Goal: Task Accomplishment & Management: Use online tool/utility

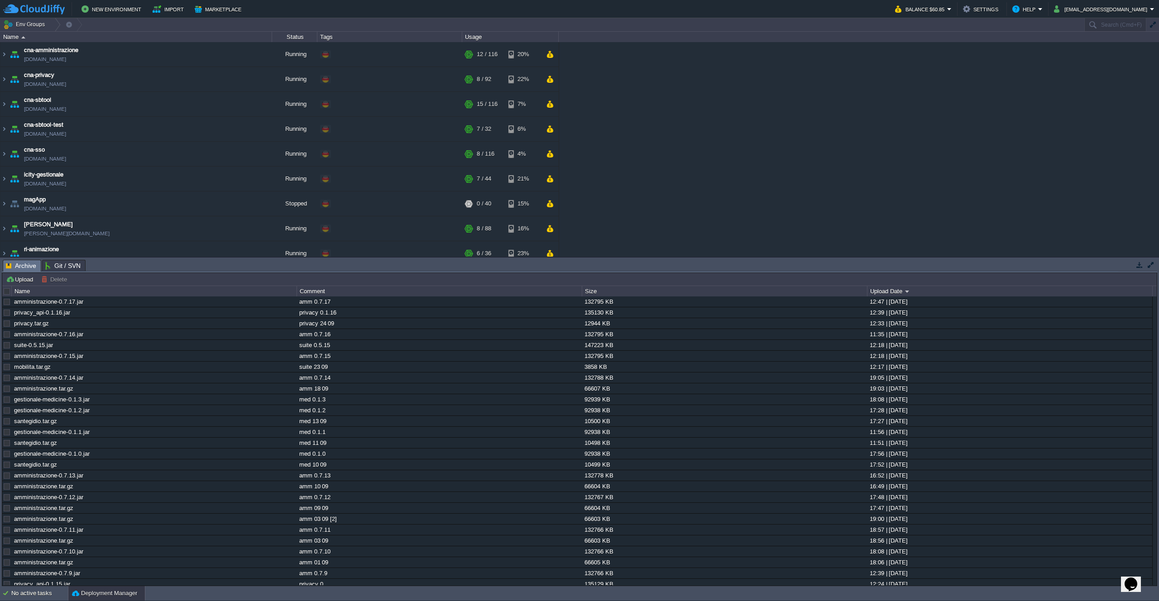
click at [10, 287] on td at bounding box center [7, 291] width 9 height 10
click at [18, 282] on button "Upload" at bounding box center [21, 279] width 30 height 8
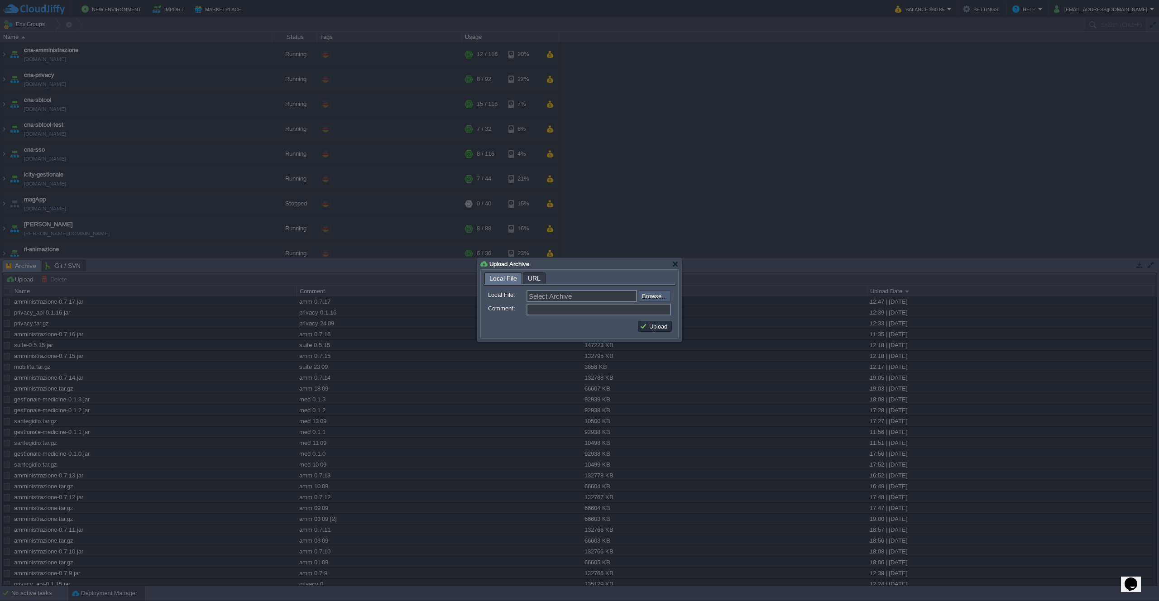
click at [645, 301] on input "file" at bounding box center [614, 296] width 115 height 11
type input "C:\fakepath\privacy.tar.gz"
type input "privacy.tar.gz"
type input "privacy 24 09 [2]"
click at [659, 322] on td "Upload" at bounding box center [655, 326] width 34 height 11
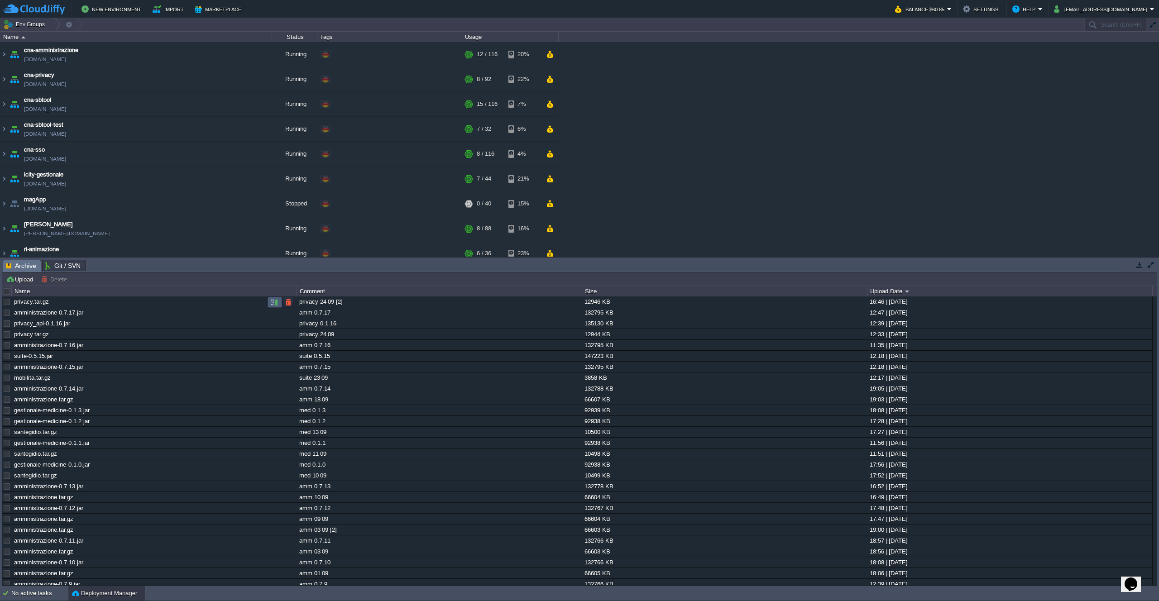
click at [269, 302] on td at bounding box center [275, 302] width 14 height 11
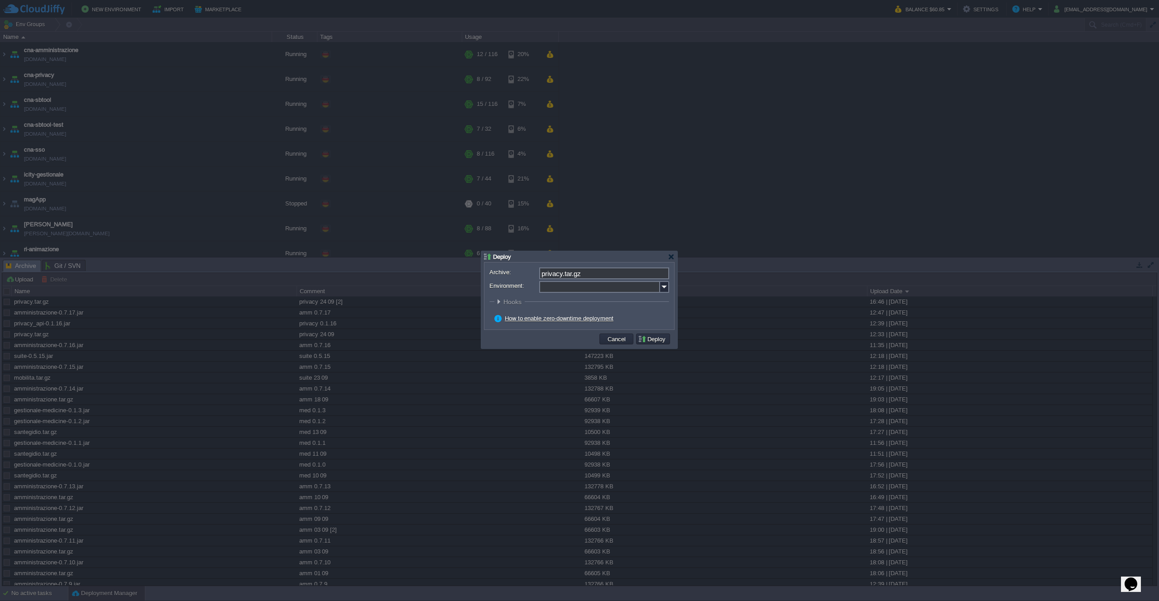
click at [621, 289] on input "Environment:" at bounding box center [599, 287] width 121 height 12
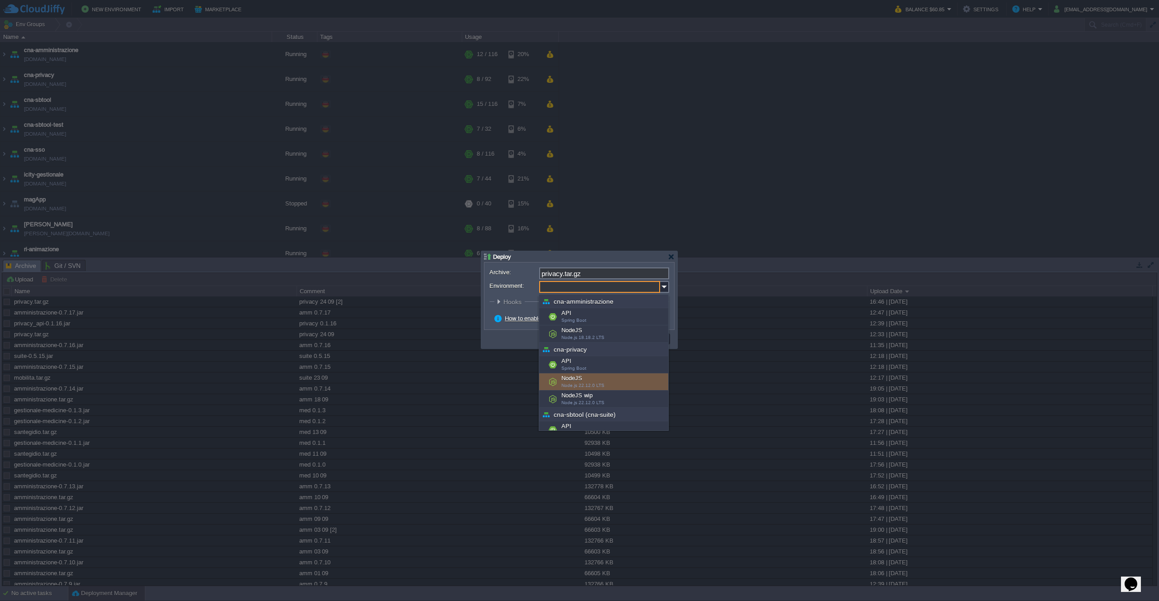
click at [603, 382] on div "NodeJS Node.js 22.12.0 LTS" at bounding box center [603, 382] width 129 height 17
type input "NodeJS (cna-privacy)"
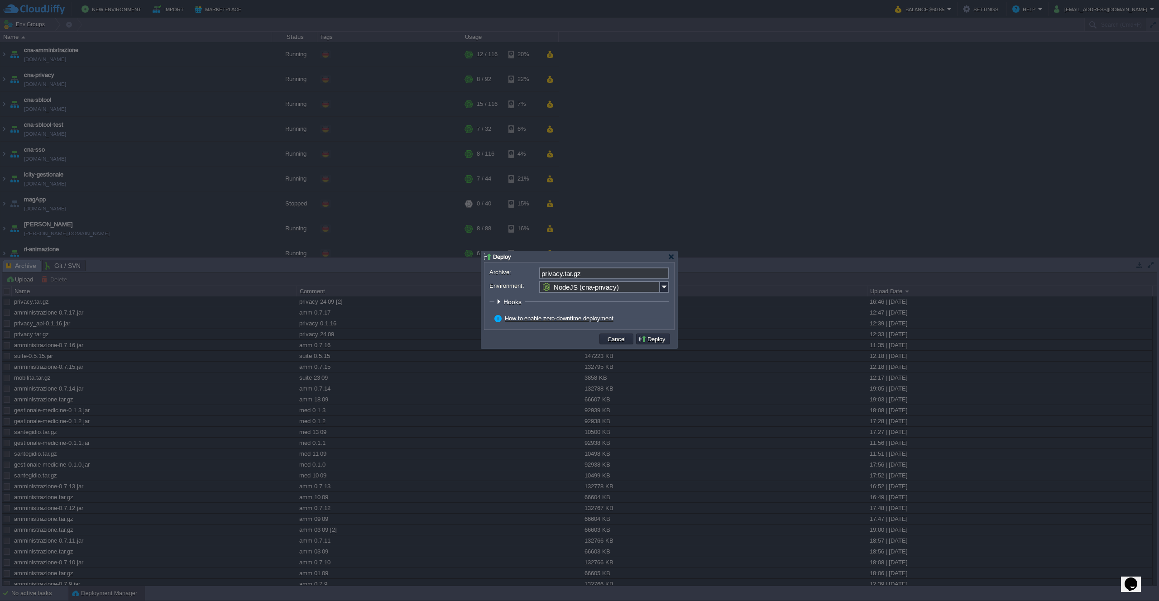
click at [653, 339] on button "Deploy" at bounding box center [653, 339] width 30 height 8
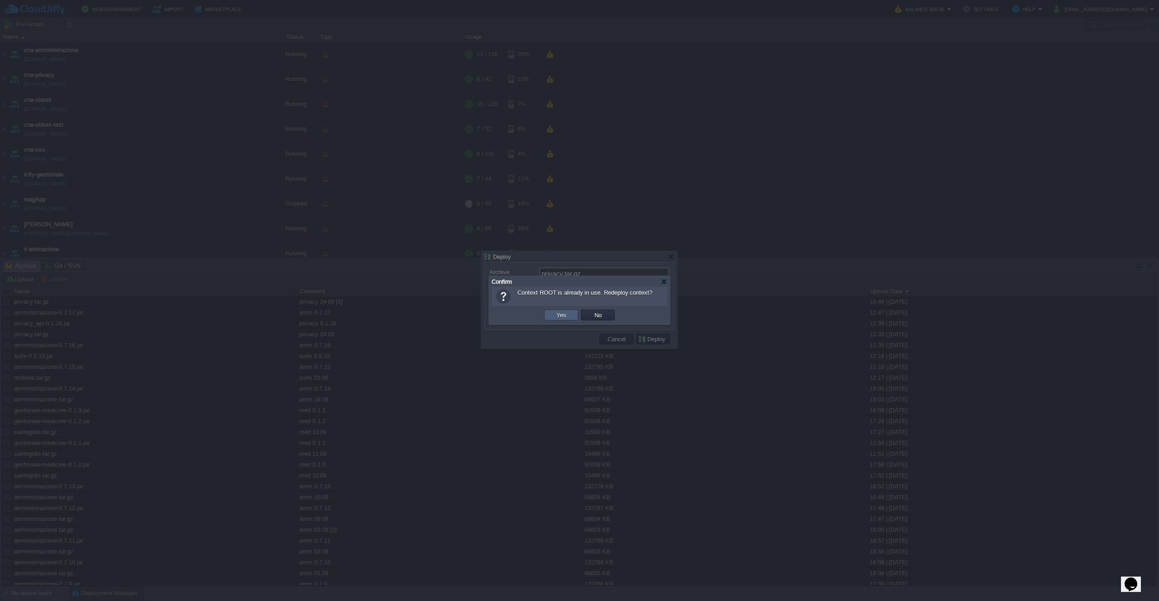
click at [567, 319] on button "Yes" at bounding box center [561, 315] width 15 height 8
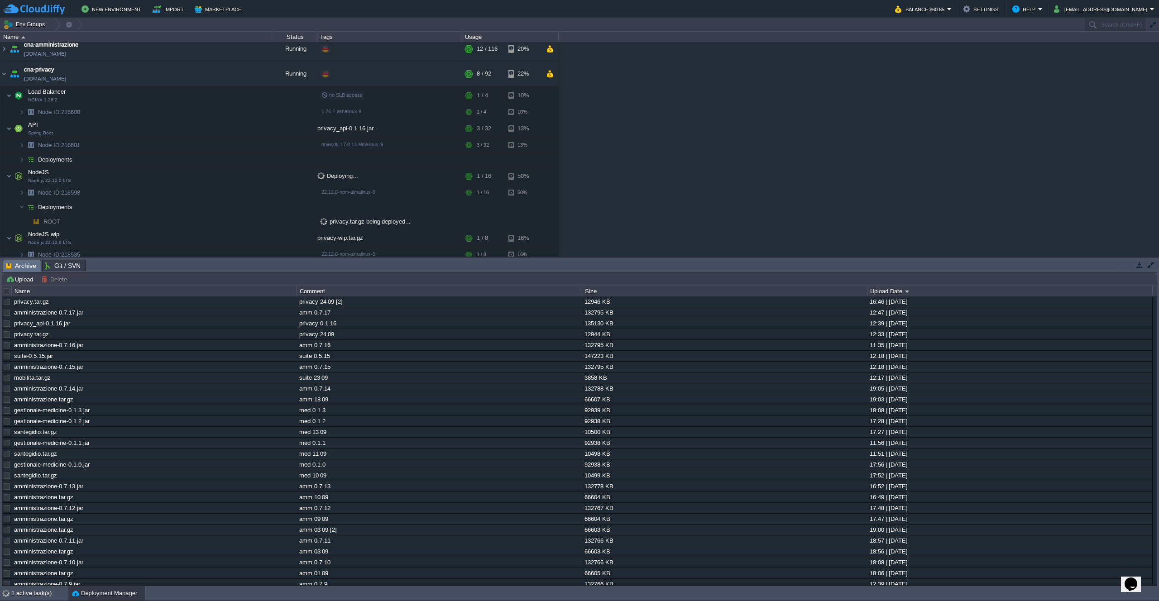
scroll to position [6, 0]
click at [269, 382] on td at bounding box center [275, 380] width 14 height 11
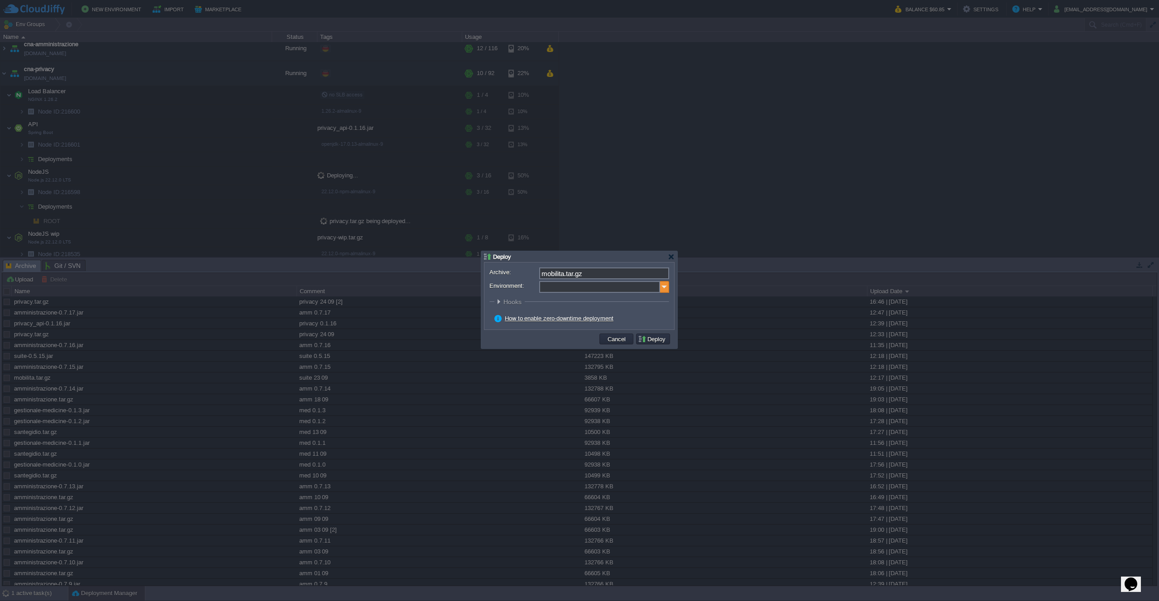
click at [664, 292] on img at bounding box center [664, 287] width 9 height 12
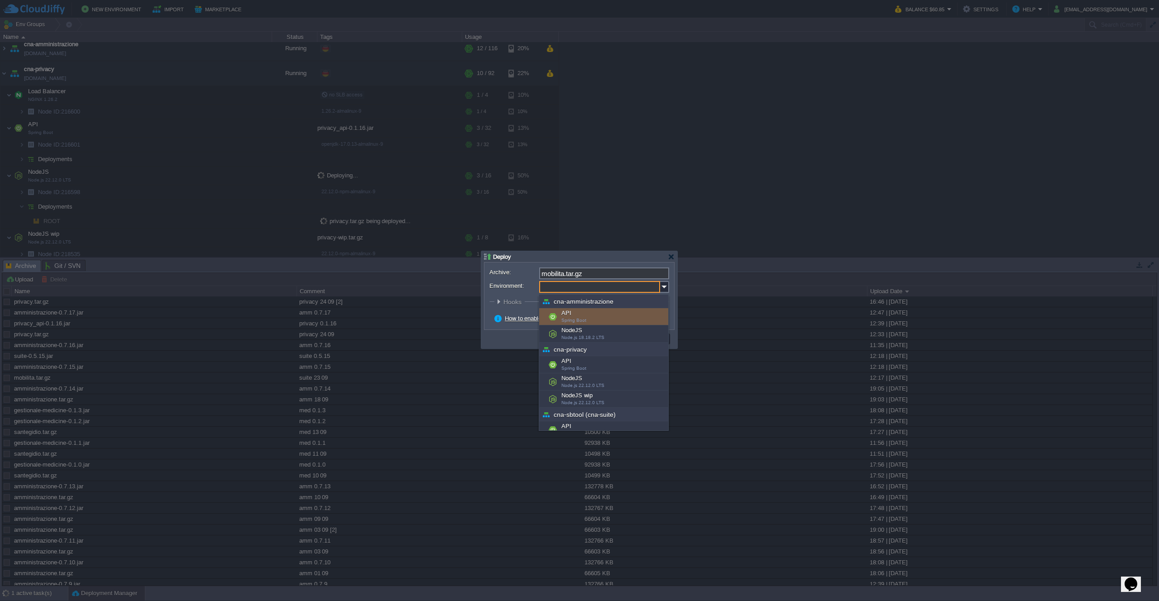
click at [723, 205] on div at bounding box center [579, 300] width 1159 height 601
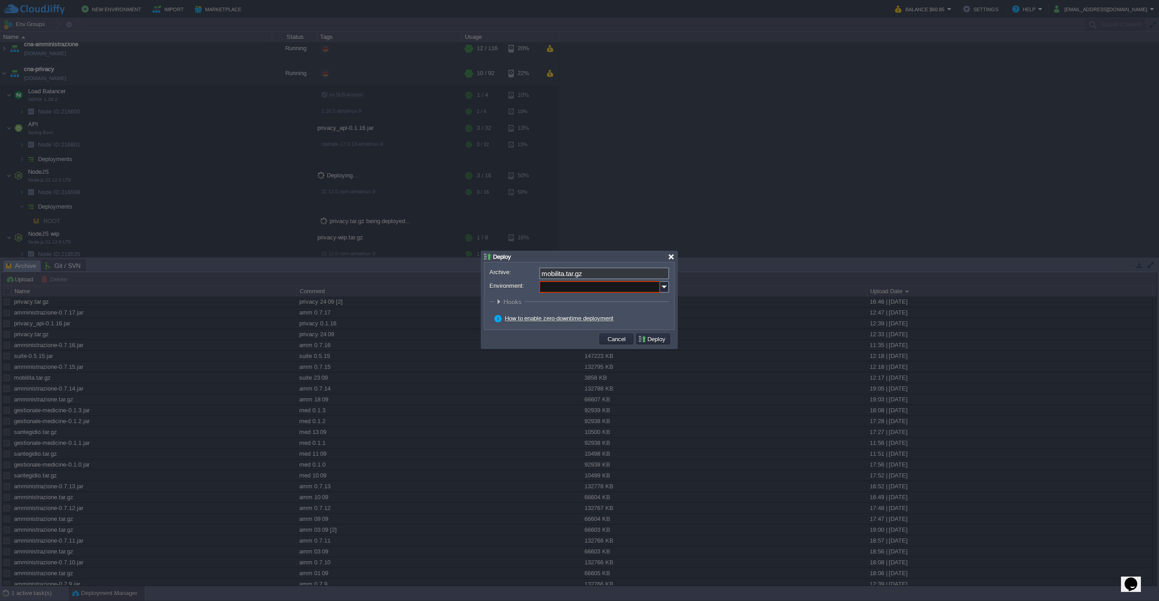
click at [668, 258] on div at bounding box center [671, 257] width 7 height 7
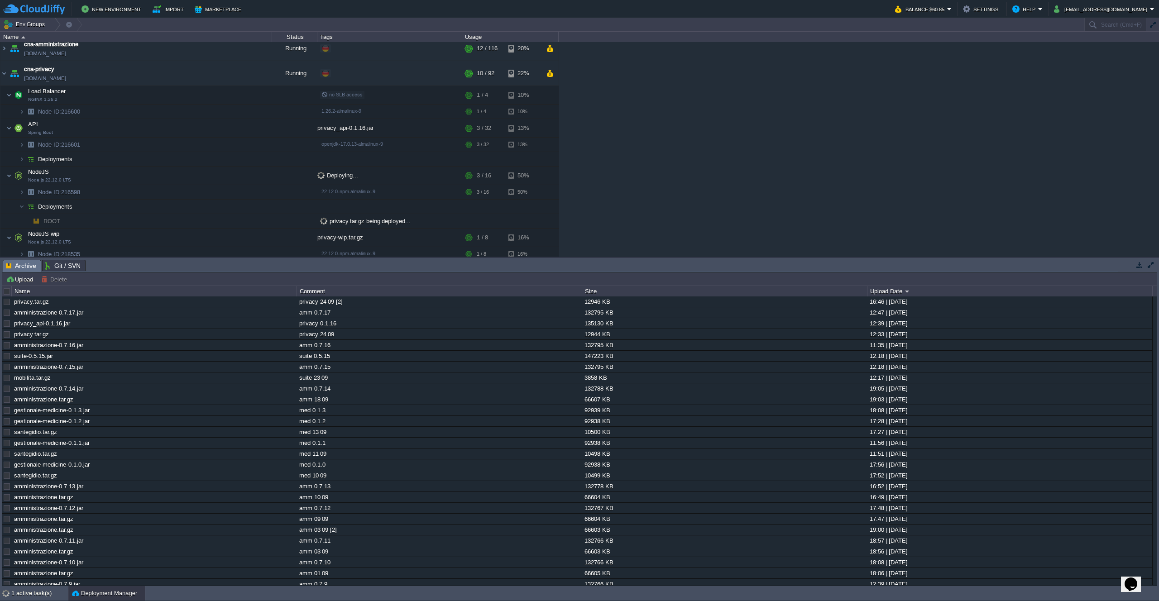
click at [668, 247] on div "cna-amministrazione [DOMAIN_NAME] Running + Add to Env Group RAM 8% CPU 1% 12 /…" at bounding box center [579, 149] width 1159 height 215
click at [649, 185] on div "cna-amministrazione [DOMAIN_NAME] Running + Add to Env Group RAM 8% CPU 1% 12 /…" at bounding box center [579, 149] width 1159 height 215
click at [207, 182] on button "button" at bounding box center [204, 182] width 8 height 8
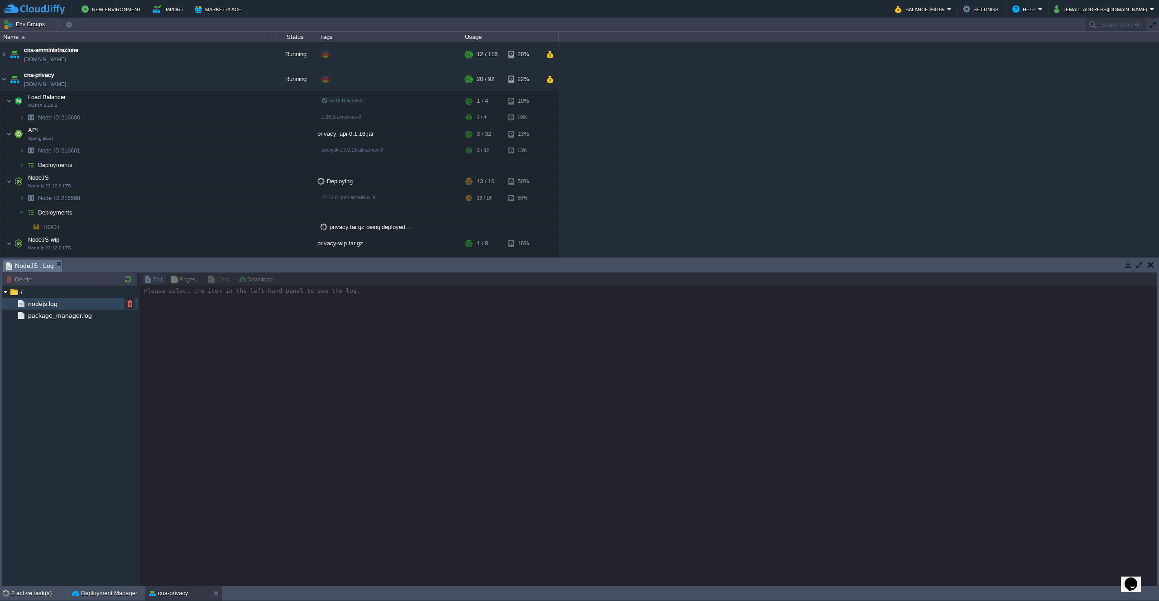
click at [42, 300] on span "nodejs.log" at bounding box center [42, 304] width 33 height 8
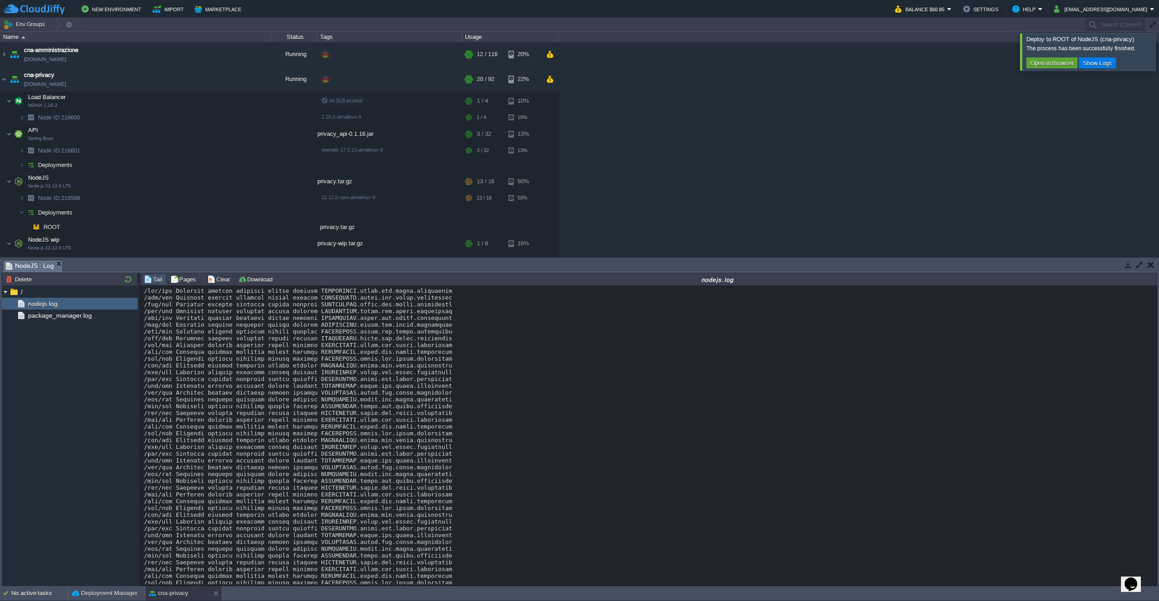
scroll to position [6508, 0]
click at [110, 587] on div "Deployment Manager" at bounding box center [106, 594] width 77 height 14
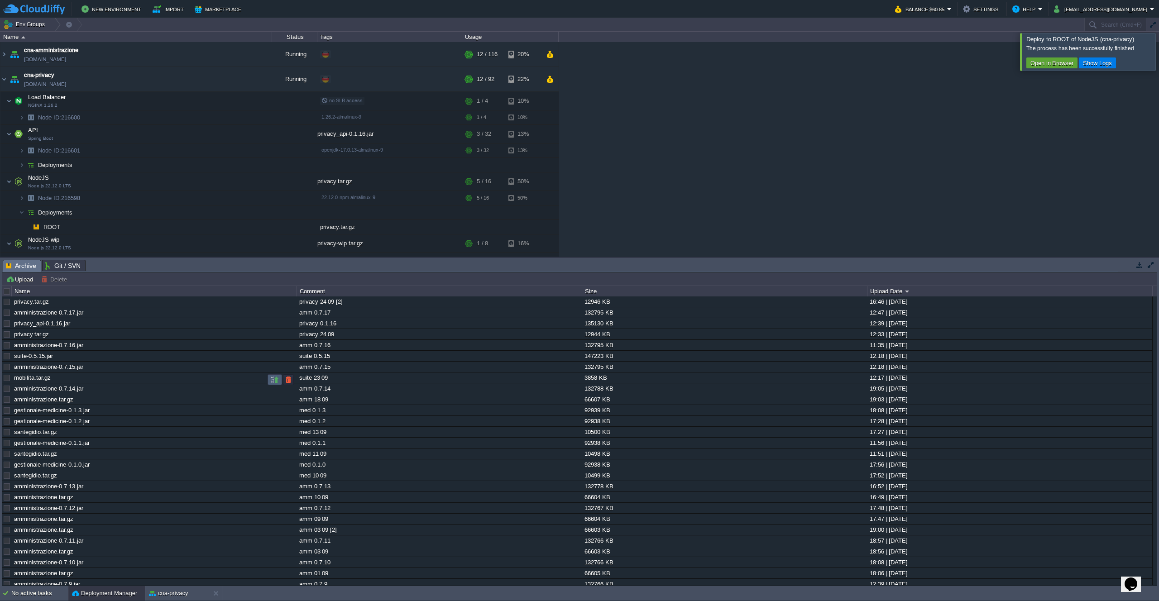
click at [270, 380] on td at bounding box center [275, 380] width 14 height 11
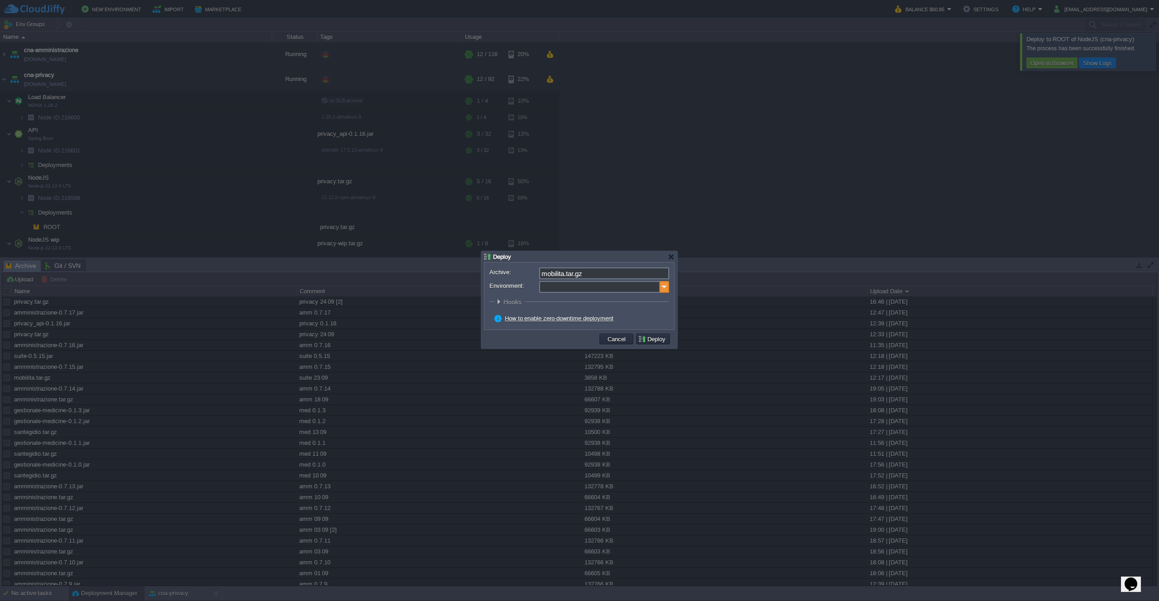
click at [667, 287] on img at bounding box center [664, 287] width 9 height 12
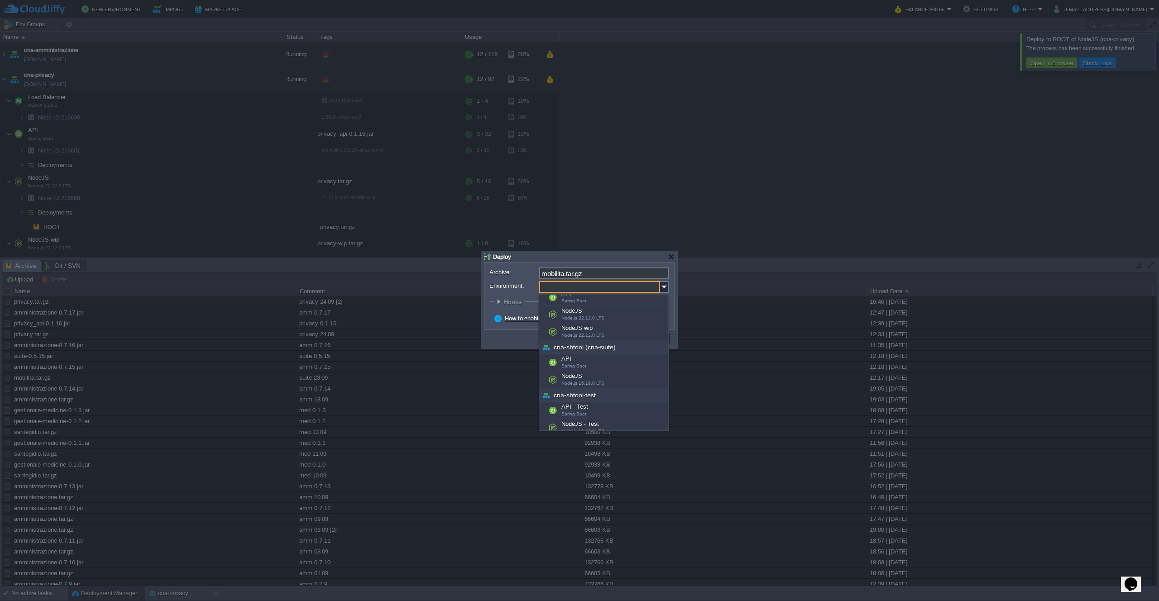
scroll to position [68, 0]
click at [617, 372] on div "NodeJS Node.js 16.19.0 LTS" at bounding box center [603, 378] width 129 height 17
type input "NodeJS (cna-sbtool (cna-suite))"
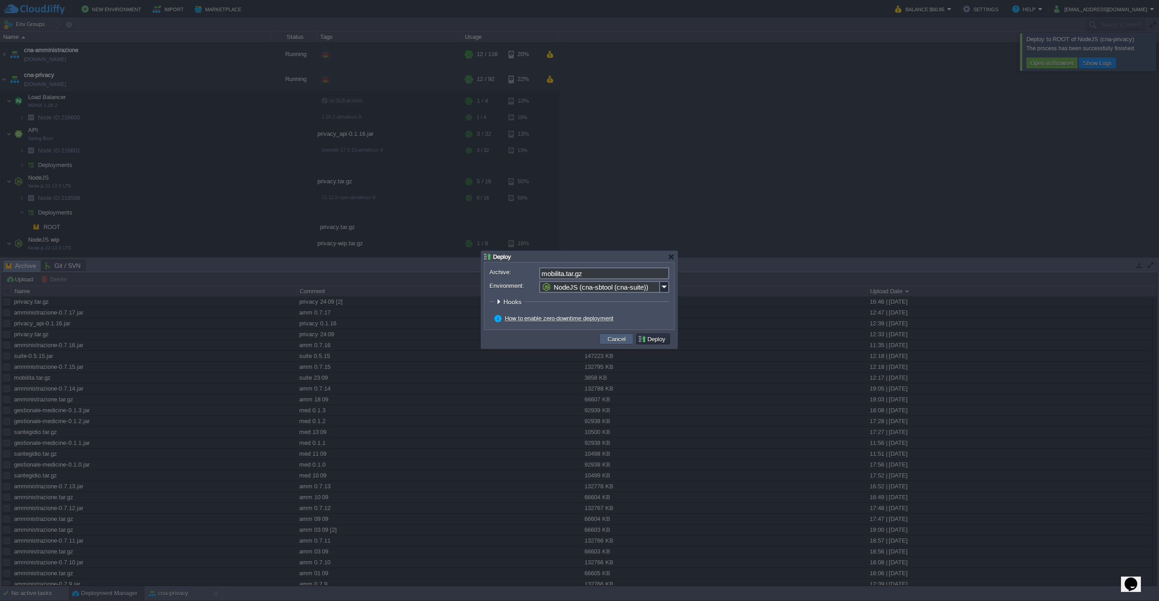
click at [627, 341] on button "Cancel" at bounding box center [617, 339] width 24 height 8
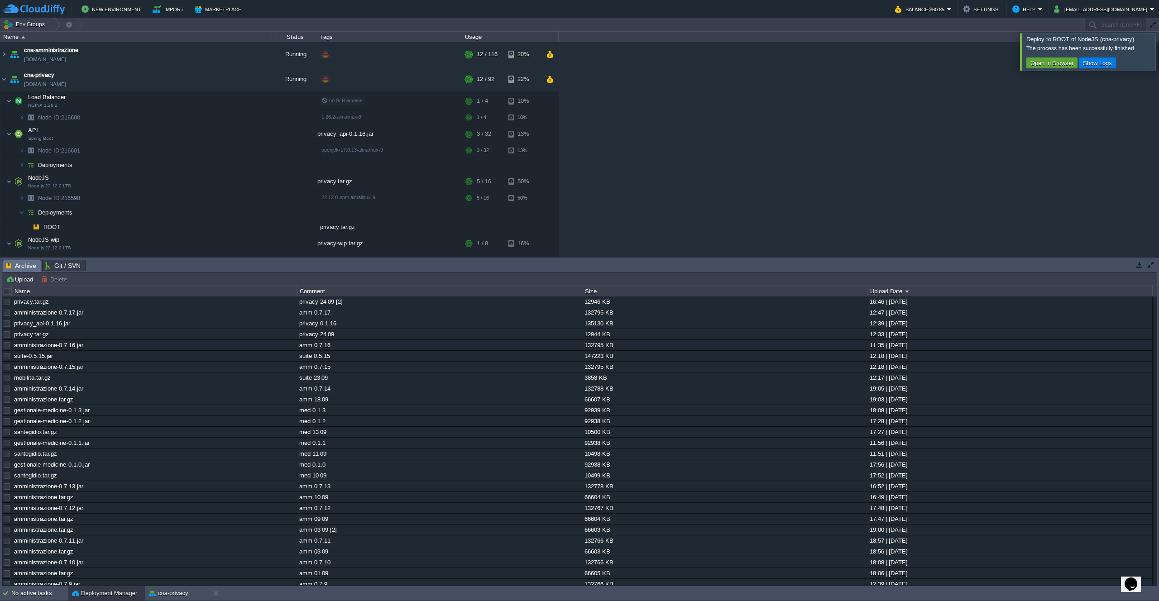
click at [669, 143] on div "cna-amministrazione [DOMAIN_NAME] Running + Add to Env Group RAM 8% CPU 1% 12 /…" at bounding box center [579, 149] width 1159 height 215
